Goal: Task Accomplishment & Management: Manage account settings

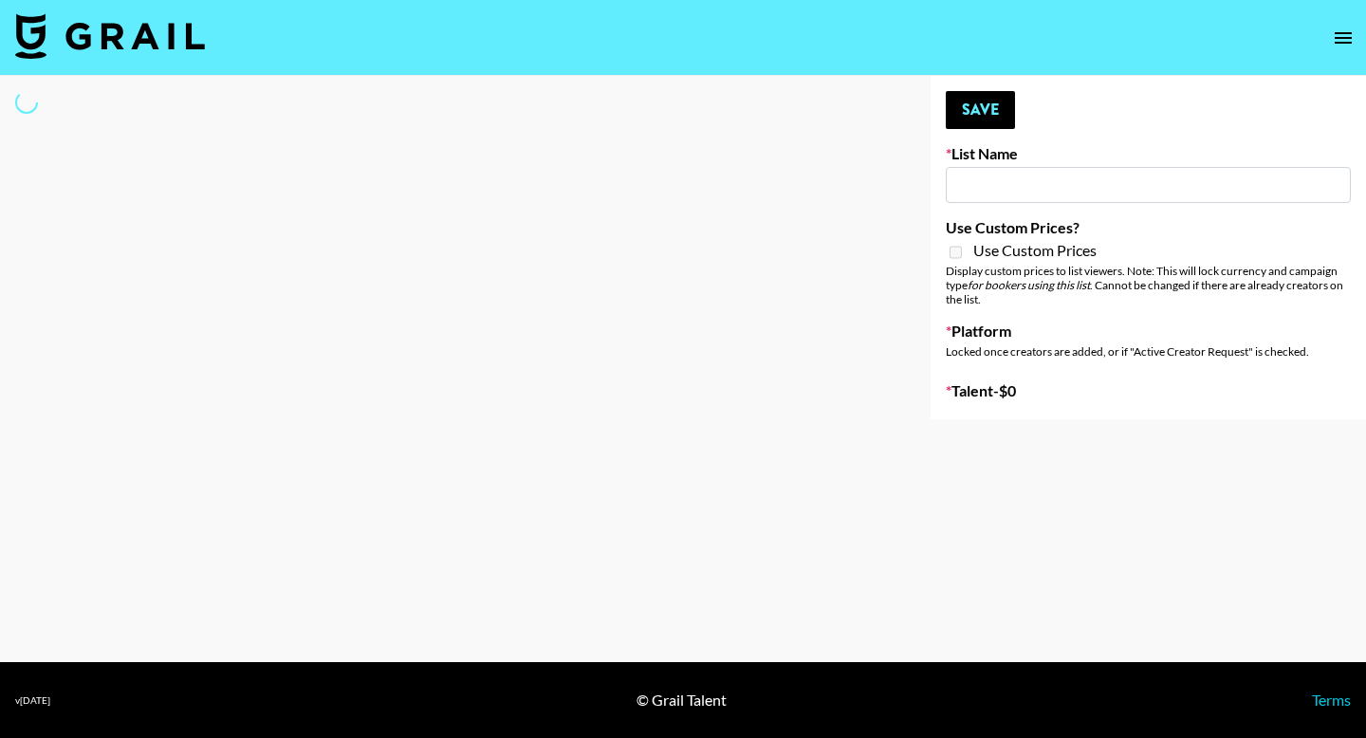
click at [1022, 190] on input at bounding box center [1148, 185] width 405 height 36
type input "Galaxy Lamps"
checkbox input "true"
select select "Brand"
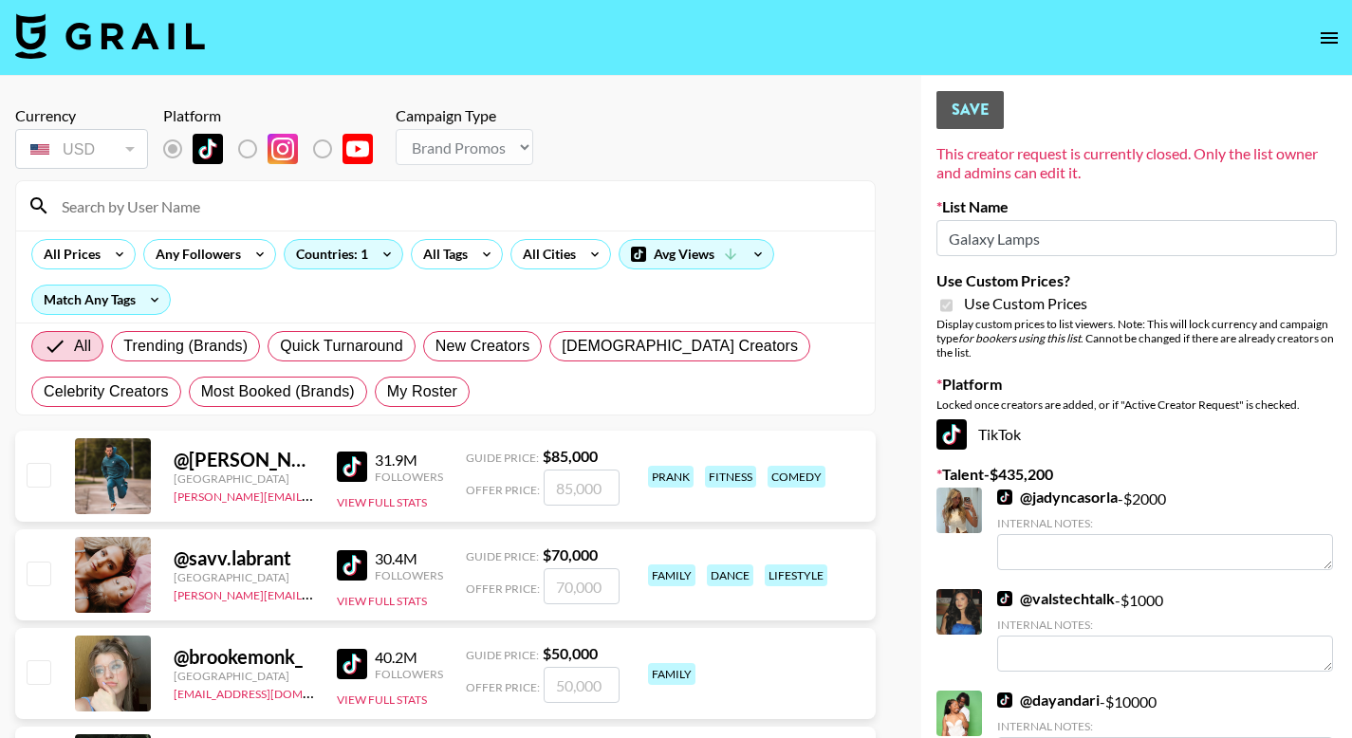
click at [269, 200] on input at bounding box center [456, 206] width 813 height 30
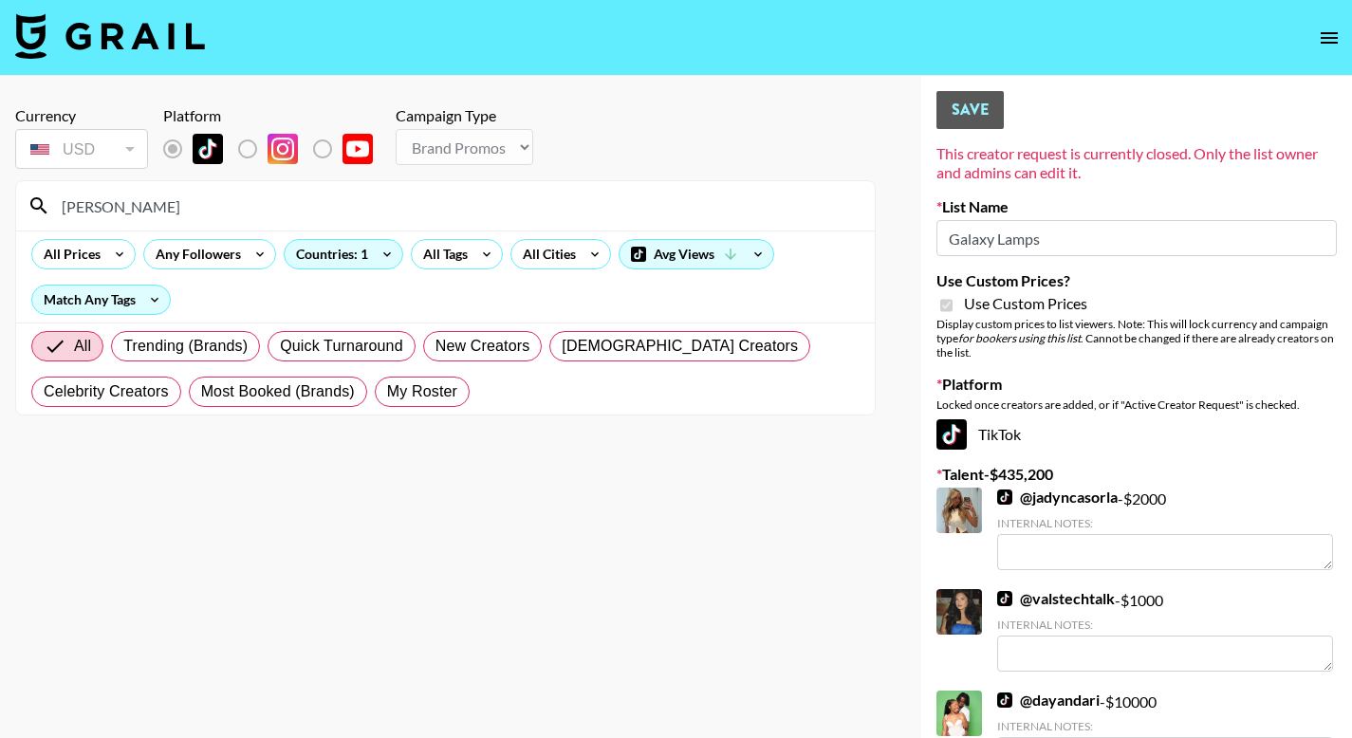
click at [175, 213] on input "juilee" at bounding box center [456, 206] width 813 height 30
type input "jui.lee"
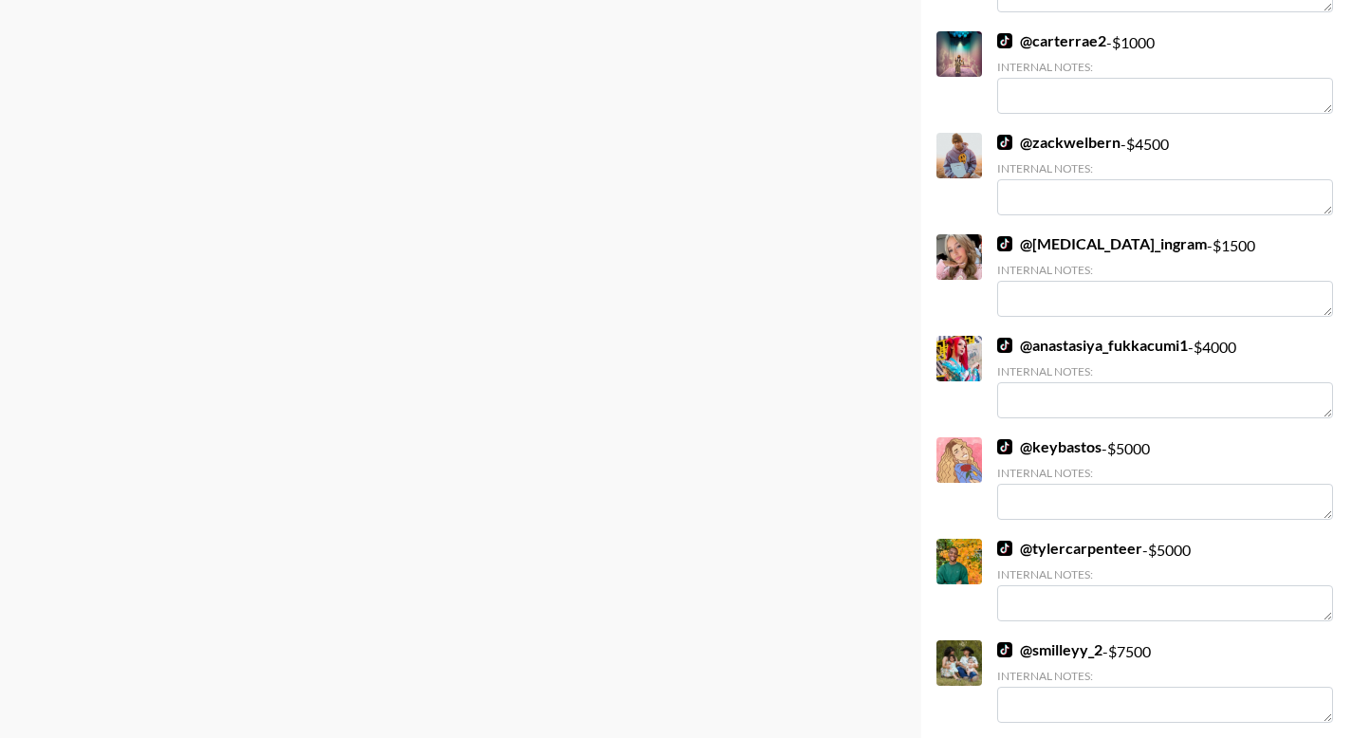
scroll to position [6639, 0]
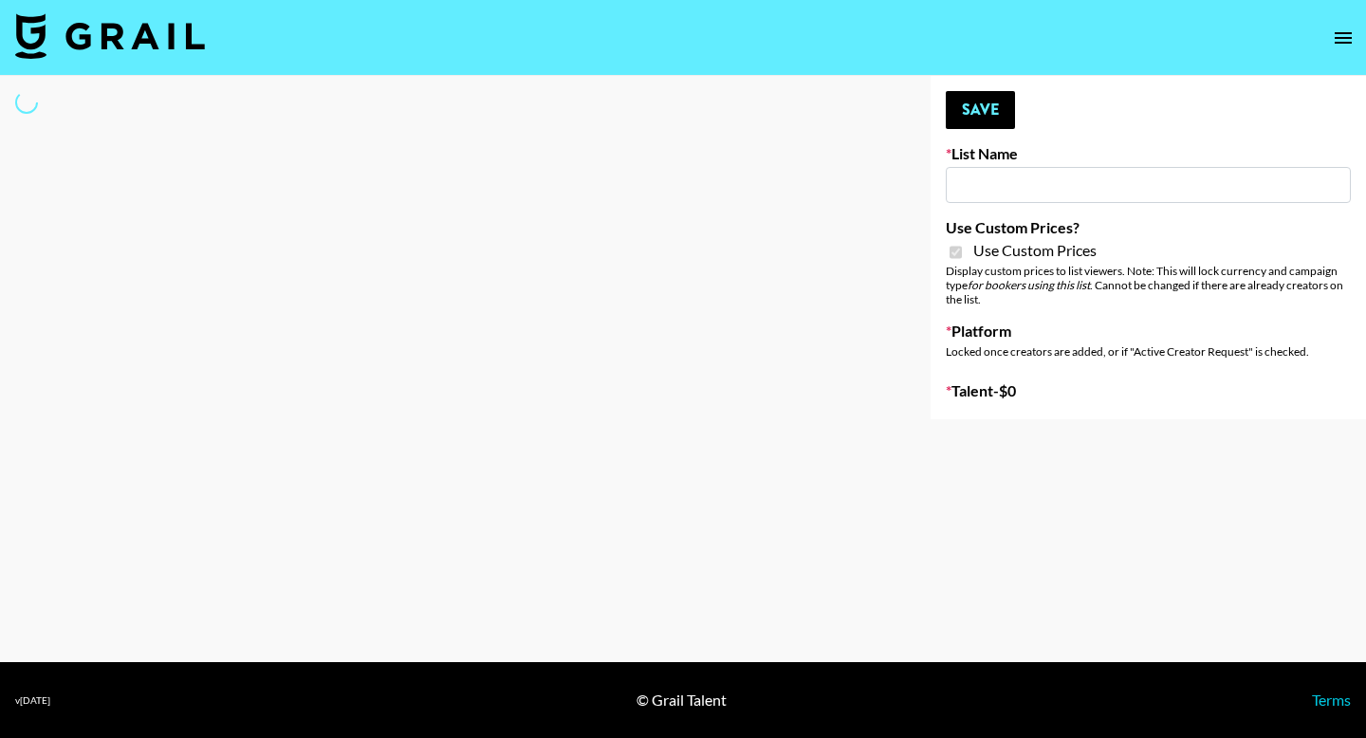
type input "Milan Laser"
checkbox input "true"
select select "Brand"
